Goal: Information Seeking & Learning: Learn about a topic

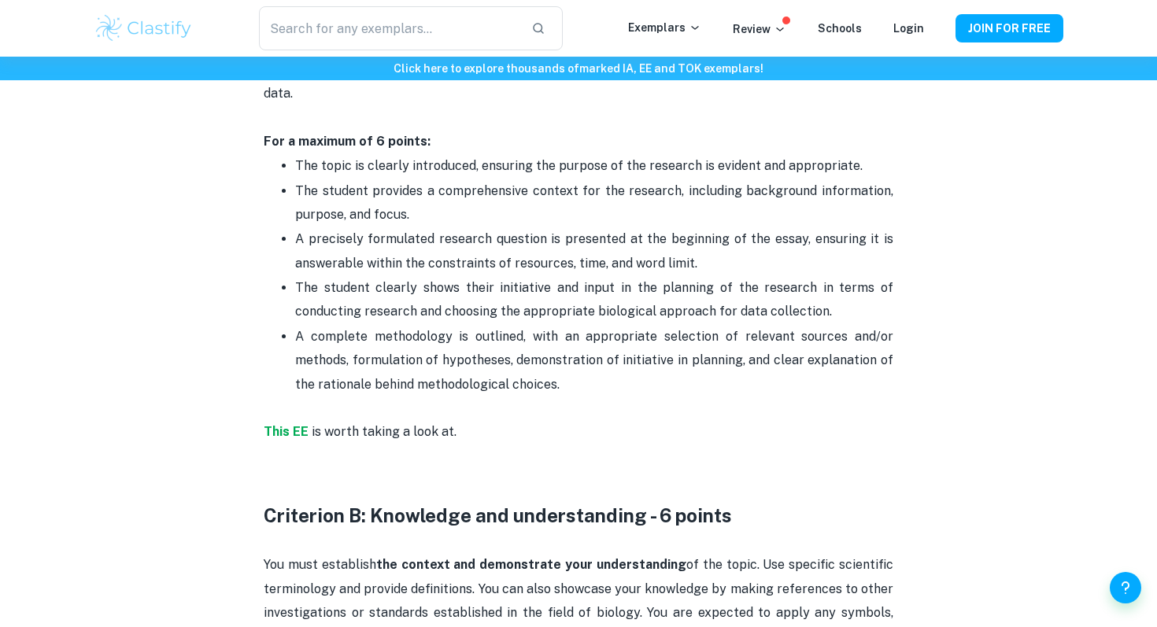
scroll to position [993, 0]
click at [294, 433] on strong "This EE" at bounding box center [286, 430] width 45 height 15
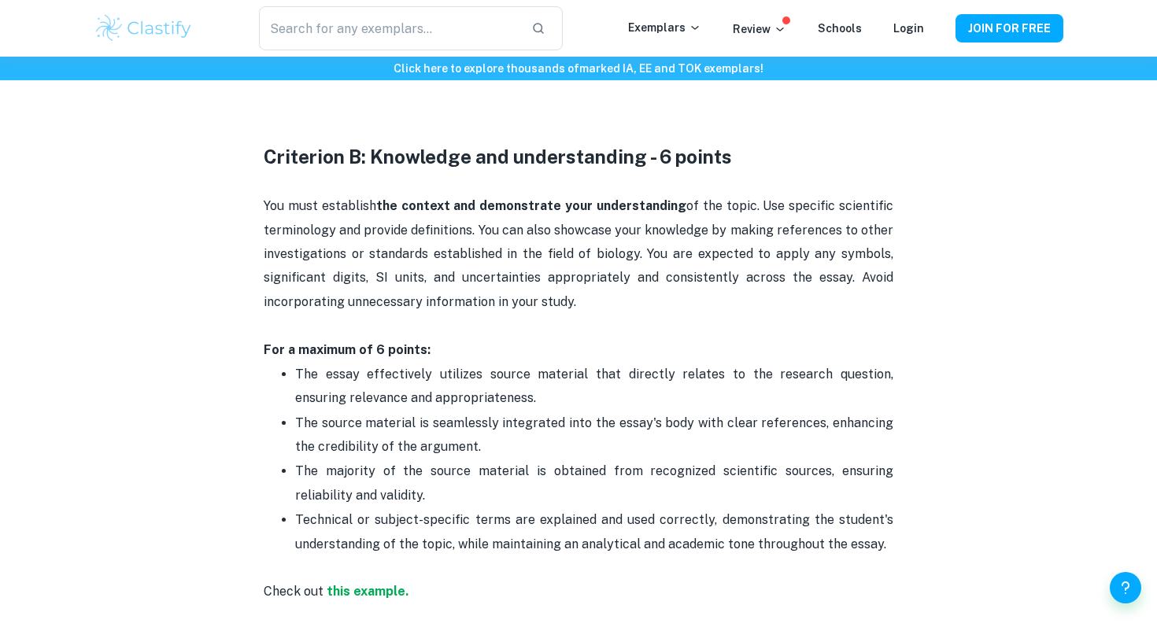
scroll to position [1353, 0]
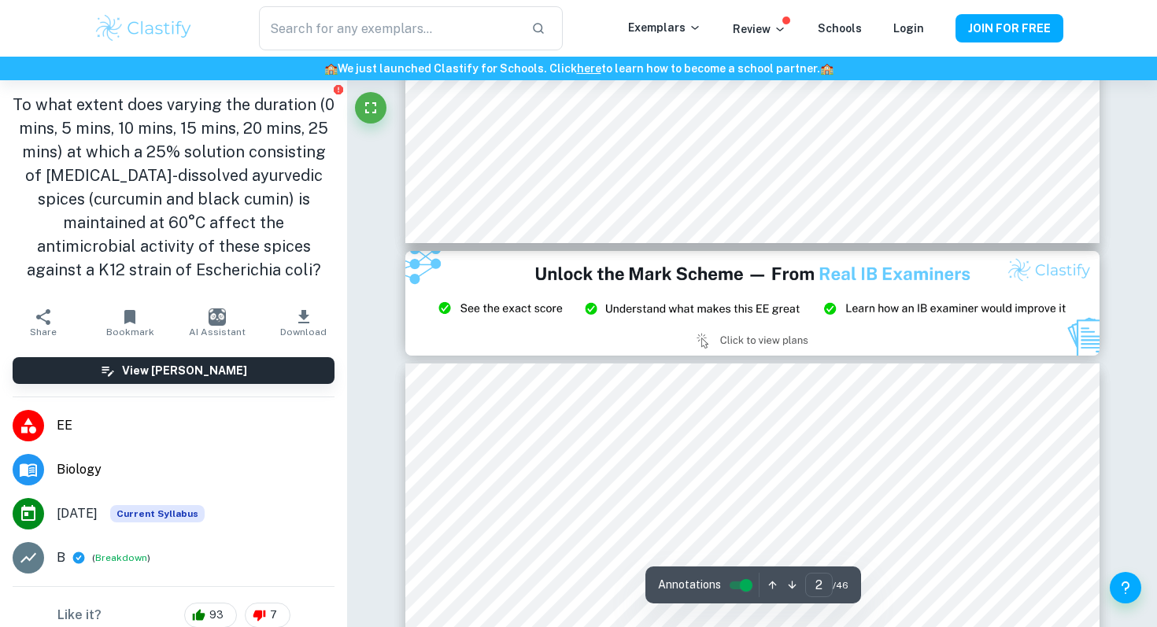
type input "3"
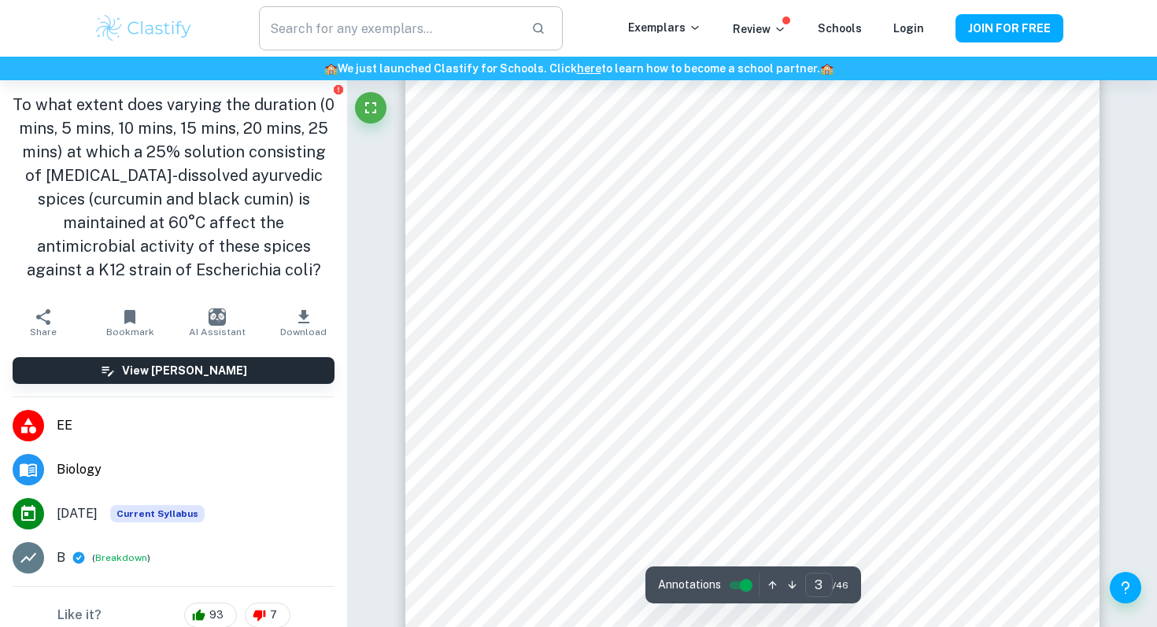
scroll to position [2534, 0]
